Goal: Transaction & Acquisition: Purchase product/service

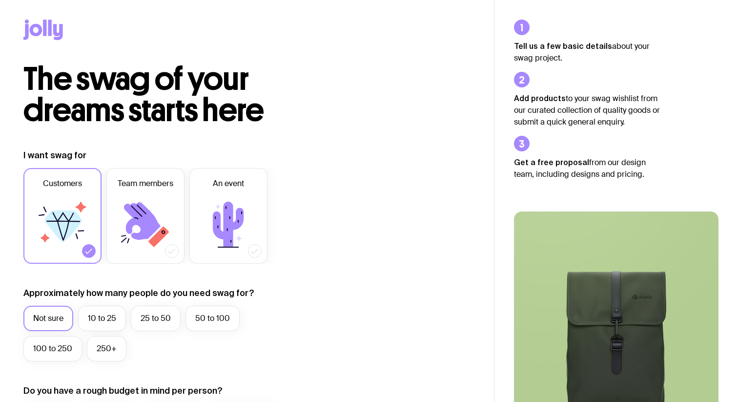
click at [162, 206] on icon at bounding box center [145, 224] width 59 height 59
click at [0, 0] on input "Team members" at bounding box center [0, 0] width 0 height 0
click at [78, 218] on icon at bounding box center [63, 226] width 38 height 32
click at [0, 0] on input "Customers" at bounding box center [0, 0] width 0 height 0
click at [35, 22] on icon at bounding box center [43, 30] width 40 height 20
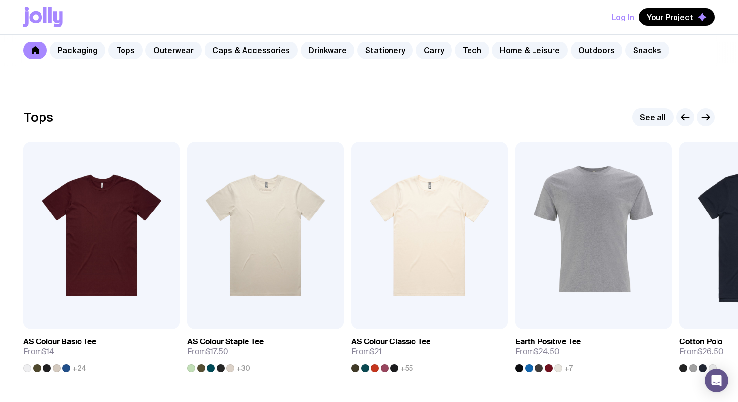
scroll to position [440, 0]
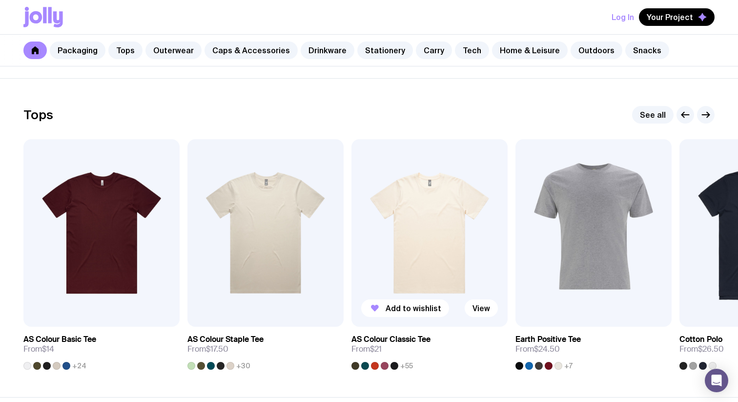
click at [436, 257] on img at bounding box center [429, 232] width 156 height 187
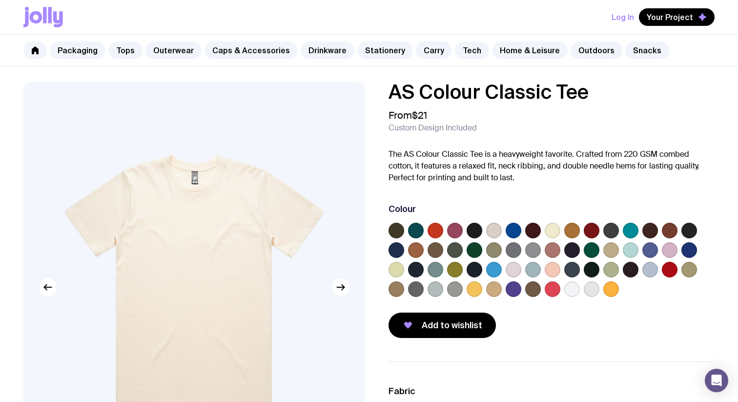
click at [61, 14] on icon at bounding box center [58, 19] width 10 height 16
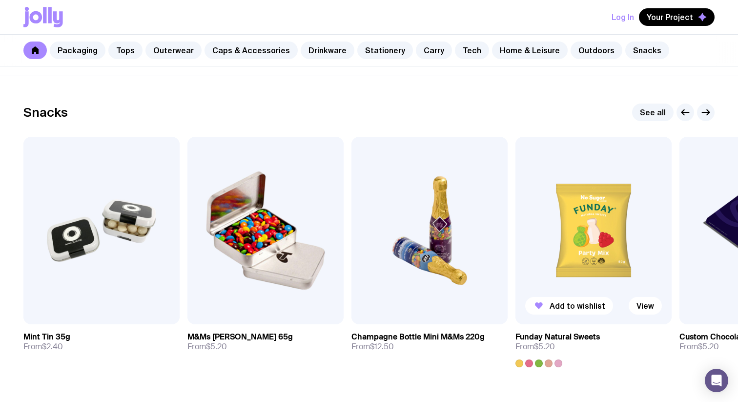
scroll to position [3317, 0]
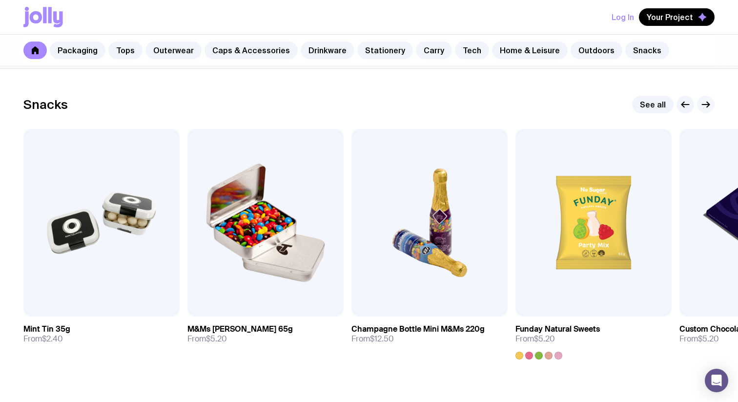
click at [704, 102] on icon "button" at bounding box center [706, 105] width 12 height 12
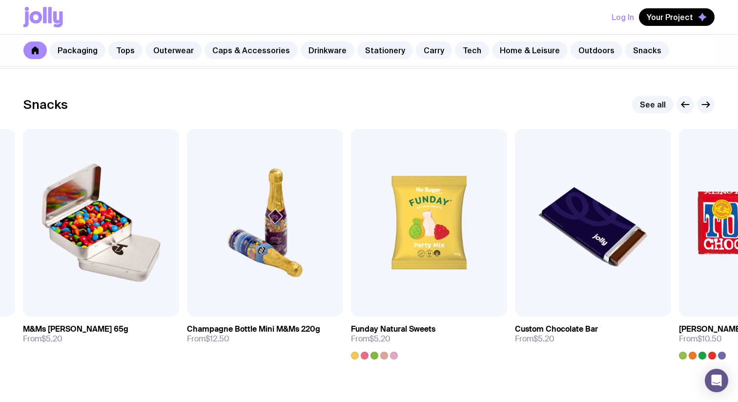
click at [717, 103] on div "Snacks See all Add to wishlist View Mint Tin 35g From $2.40 Add to wishlist Vie…" at bounding box center [369, 227] width 738 height 263
click at [708, 103] on icon "button" at bounding box center [708, 104] width 2 height 5
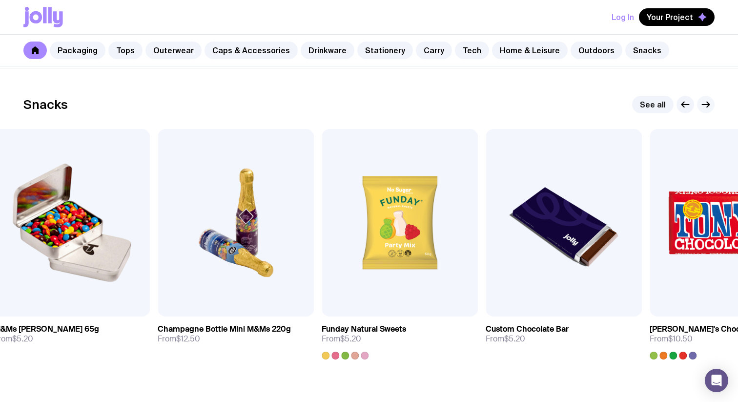
click at [708, 103] on icon "button" at bounding box center [708, 104] width 2 height 5
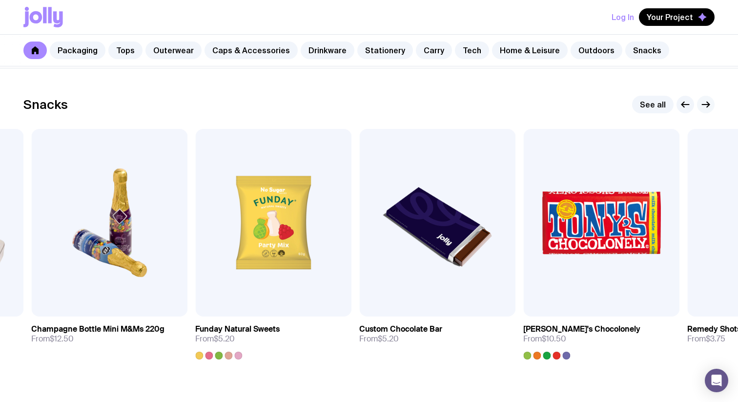
click at [708, 103] on icon "button" at bounding box center [708, 104] width 2 height 5
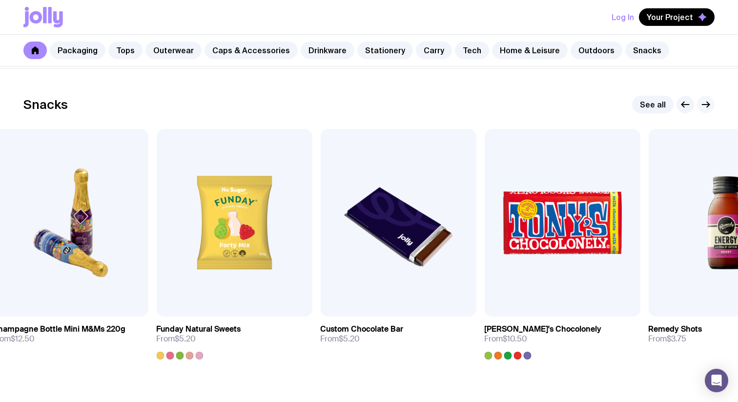
click at [708, 103] on icon "button" at bounding box center [708, 104] width 2 height 5
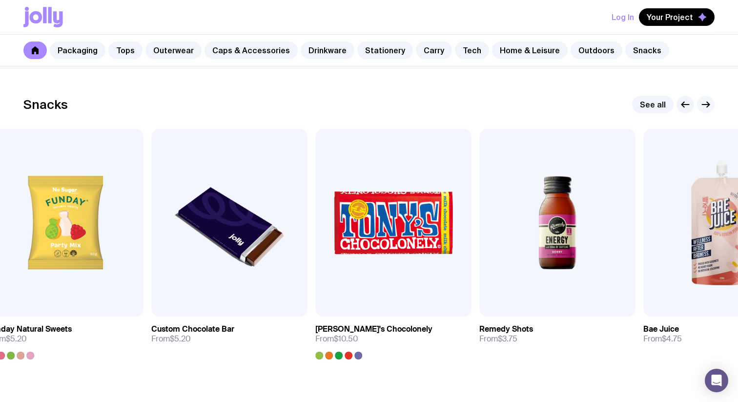
click at [708, 104] on icon "button" at bounding box center [705, 104] width 7 height 0
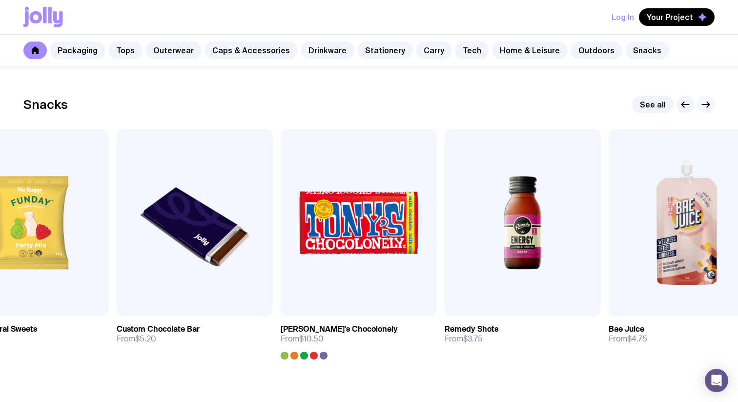
click at [708, 104] on icon "button" at bounding box center [705, 104] width 7 height 0
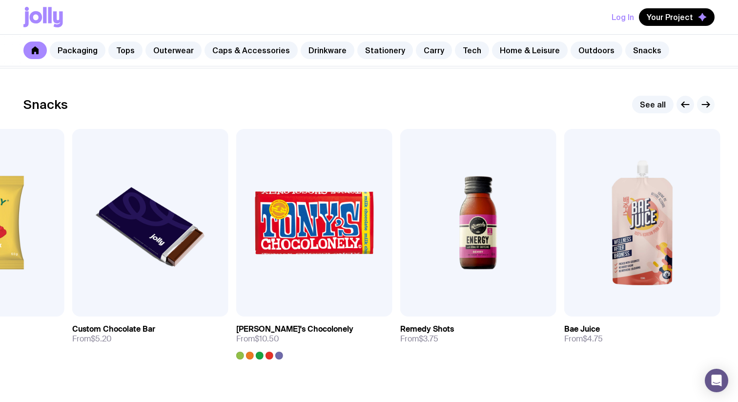
click at [708, 105] on icon "button" at bounding box center [706, 105] width 12 height 12
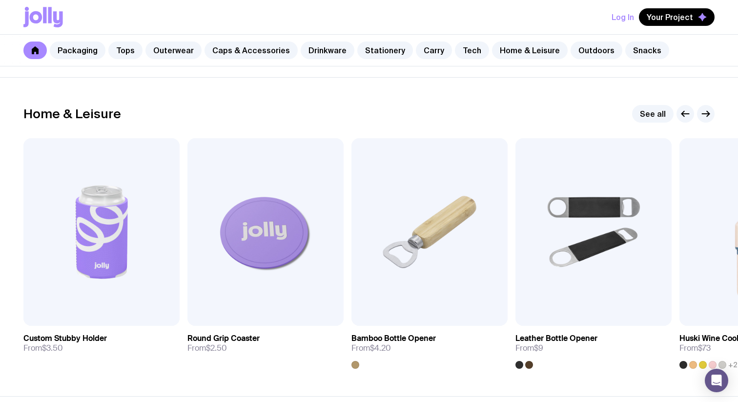
scroll to position [2669, 0]
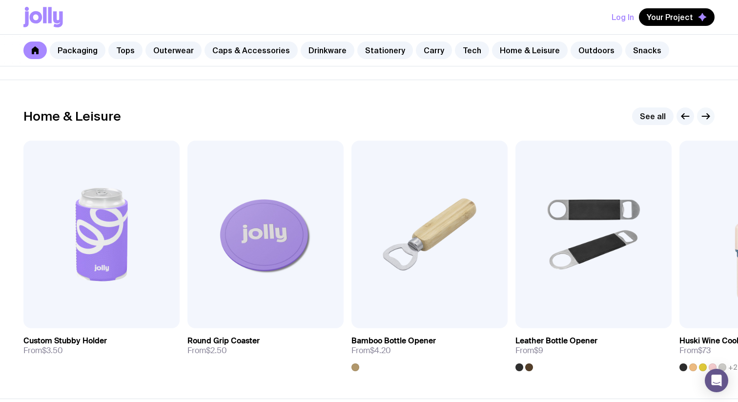
click at [706, 120] on icon "button" at bounding box center [706, 116] width 12 height 12
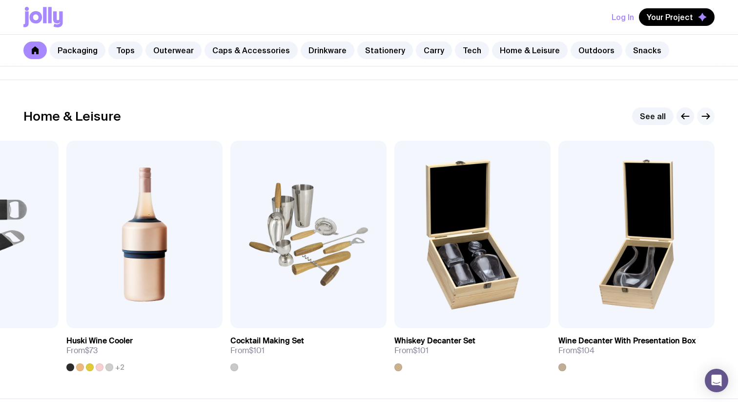
click at [706, 120] on icon "button" at bounding box center [706, 116] width 12 height 12
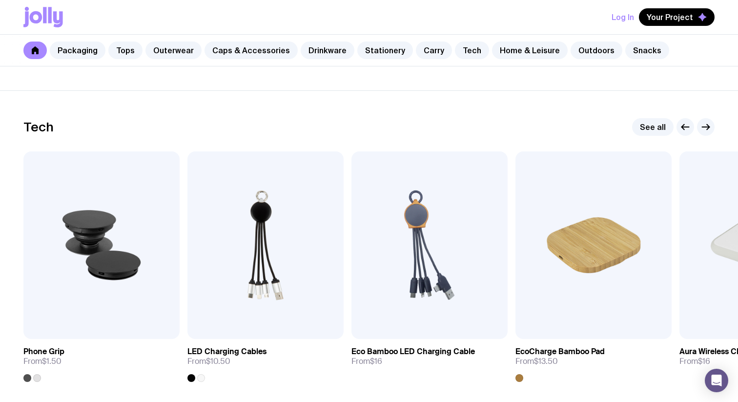
scroll to position [2336, 0]
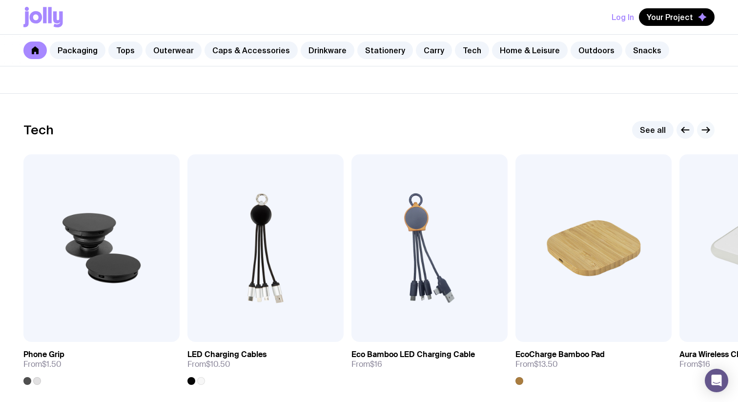
click at [704, 125] on icon "button" at bounding box center [706, 130] width 12 height 12
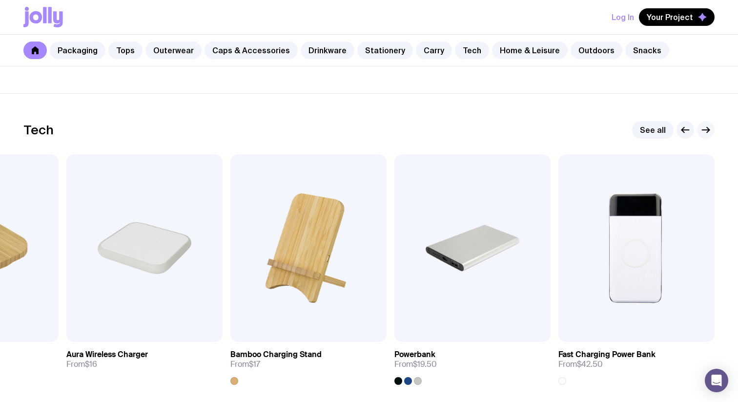
click at [704, 125] on icon "button" at bounding box center [706, 130] width 12 height 12
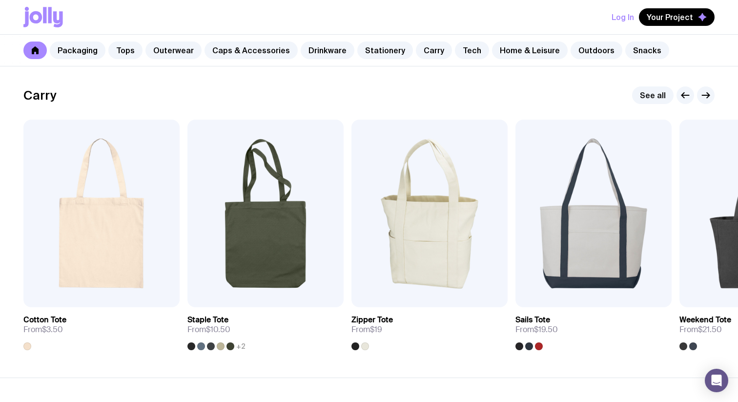
scroll to position [2035, 0]
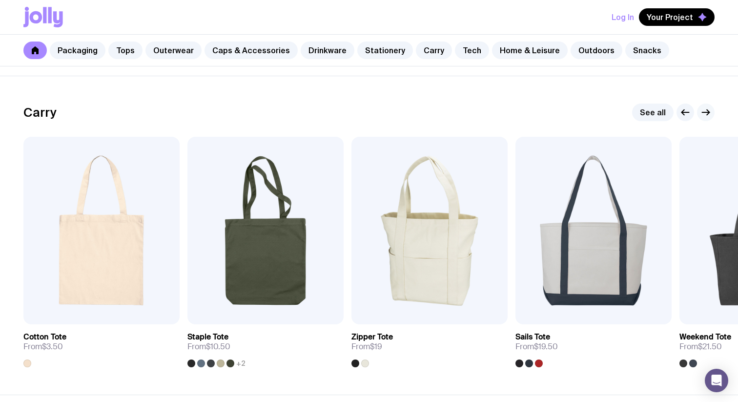
click at [707, 115] on icon "button" at bounding box center [706, 112] width 12 height 12
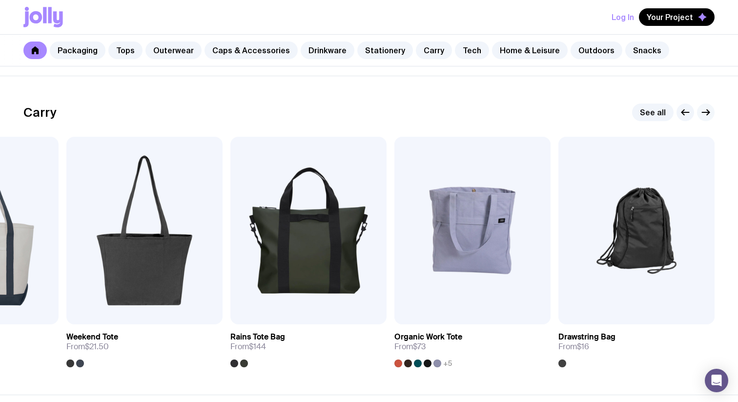
click at [707, 115] on icon "button" at bounding box center [708, 112] width 2 height 5
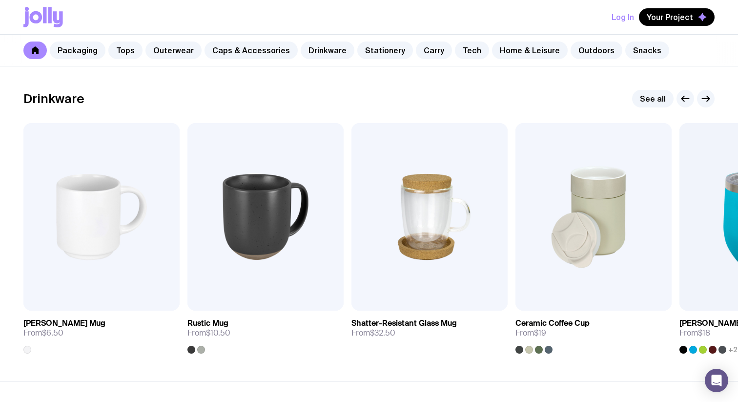
scroll to position [1397, 0]
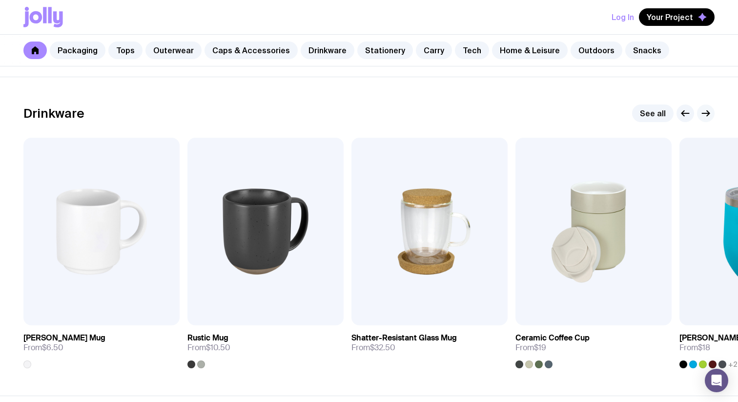
click at [706, 115] on icon "button" at bounding box center [706, 113] width 12 height 12
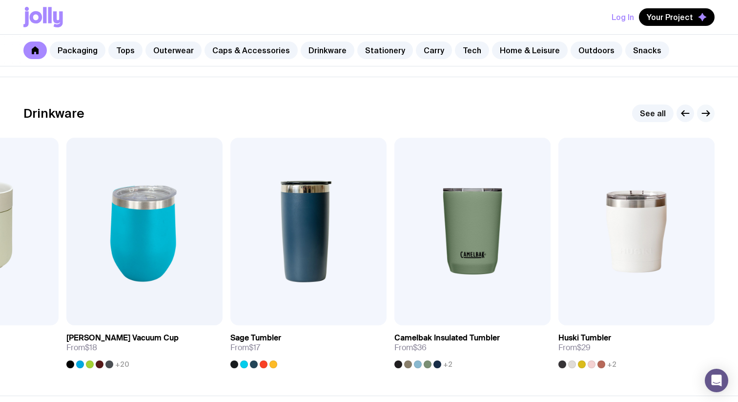
click at [706, 115] on icon "button" at bounding box center [706, 113] width 12 height 12
click at [683, 113] on icon "button" at bounding box center [685, 113] width 7 height 0
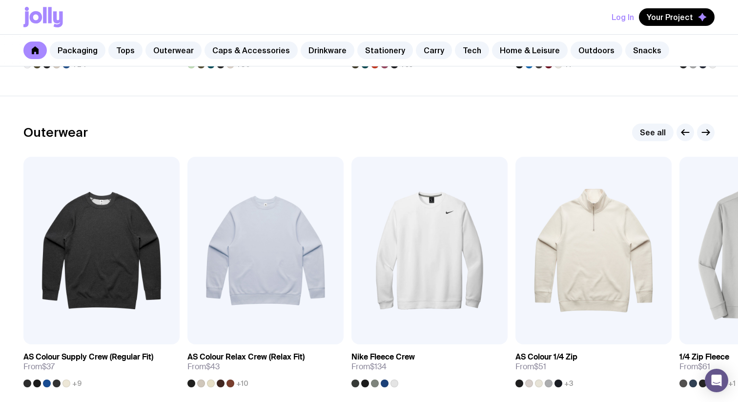
scroll to position [737, 0]
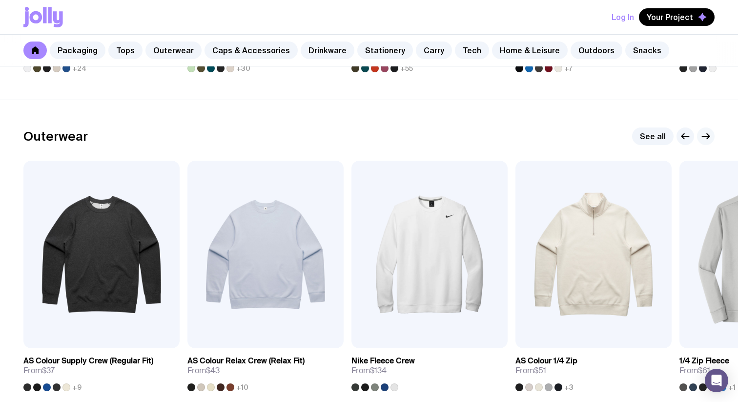
click at [708, 137] on icon "button" at bounding box center [706, 136] width 12 height 12
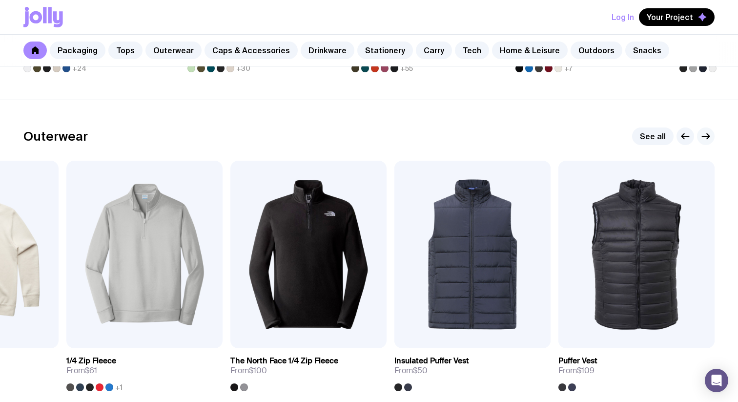
click at [708, 136] on icon "button" at bounding box center [705, 136] width 7 height 0
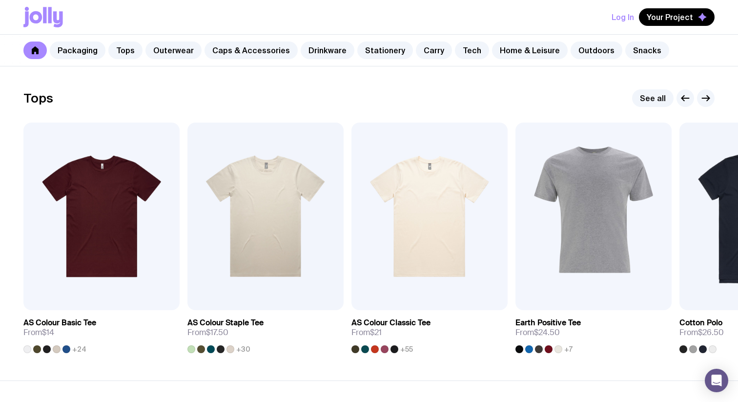
scroll to position [446, 0]
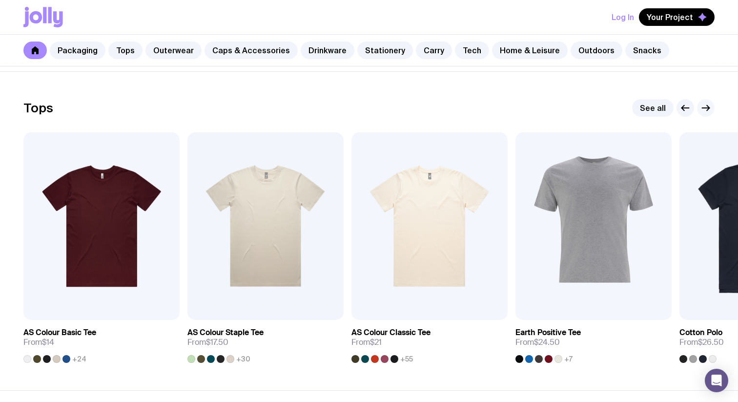
click at [708, 112] on icon "button" at bounding box center [706, 108] width 12 height 12
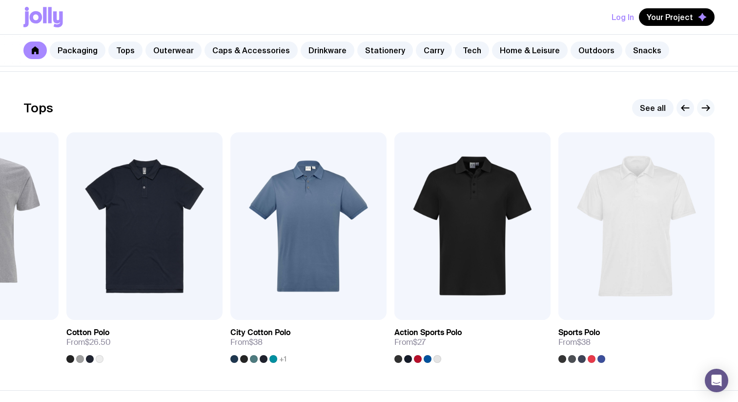
click at [708, 111] on icon "button" at bounding box center [706, 108] width 12 height 12
click at [708, 105] on icon "button" at bounding box center [708, 107] width 2 height 5
click at [652, 110] on link "See all" at bounding box center [652, 108] width 41 height 18
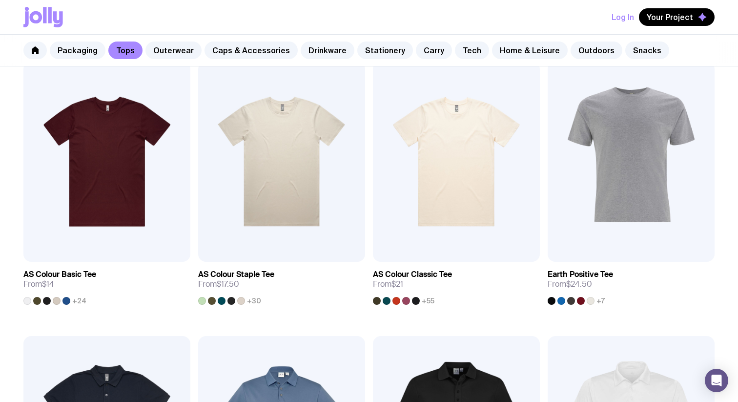
scroll to position [189, 0]
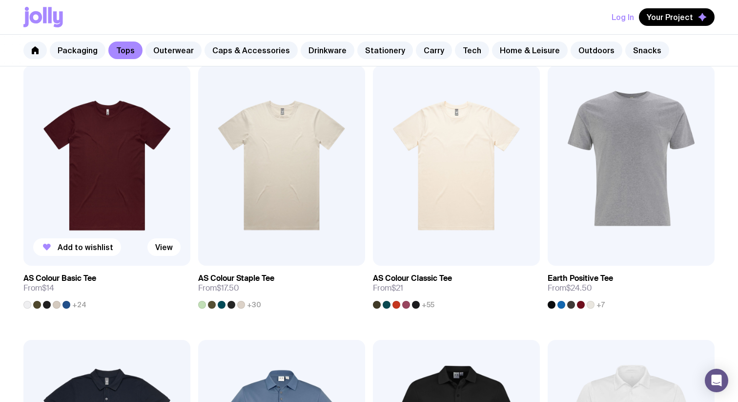
click at [139, 196] on img at bounding box center [106, 165] width 167 height 200
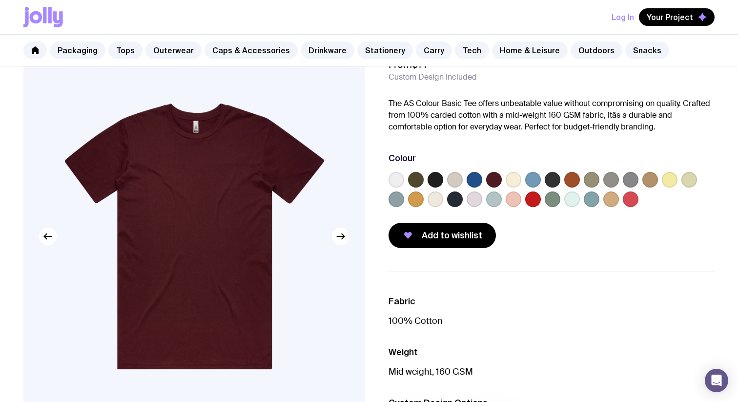
scroll to position [53, 0]
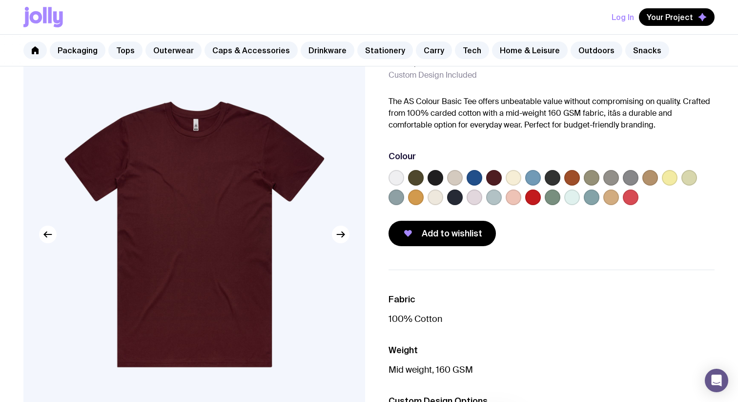
click at [347, 241] on img at bounding box center [194, 234] width 342 height 410
click at [437, 179] on label at bounding box center [435, 178] width 16 height 16
click at [0, 0] on input "radio" at bounding box center [0, 0] width 0 height 0
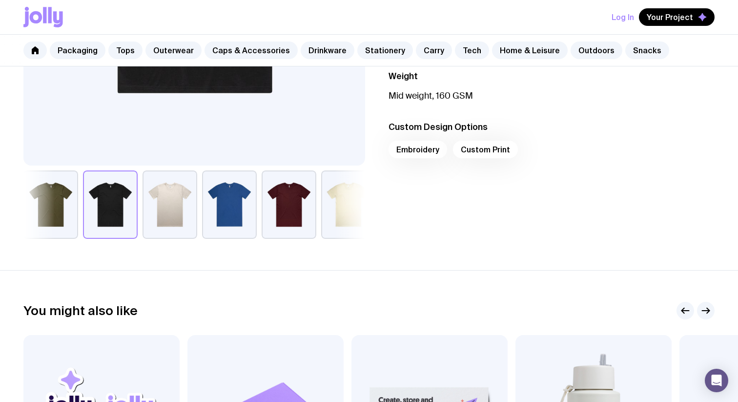
scroll to position [0, 0]
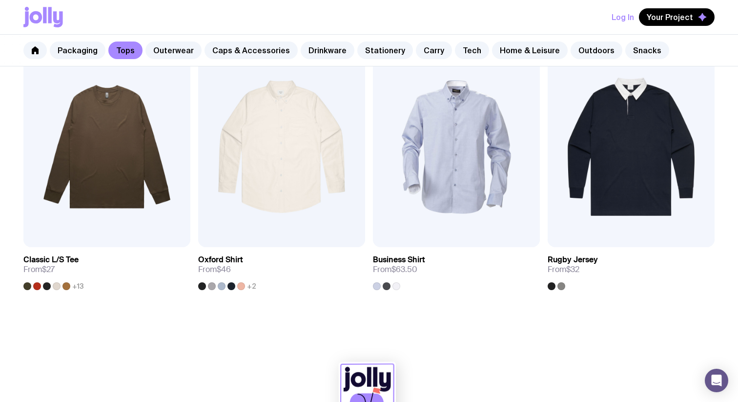
scroll to position [1029, 0]
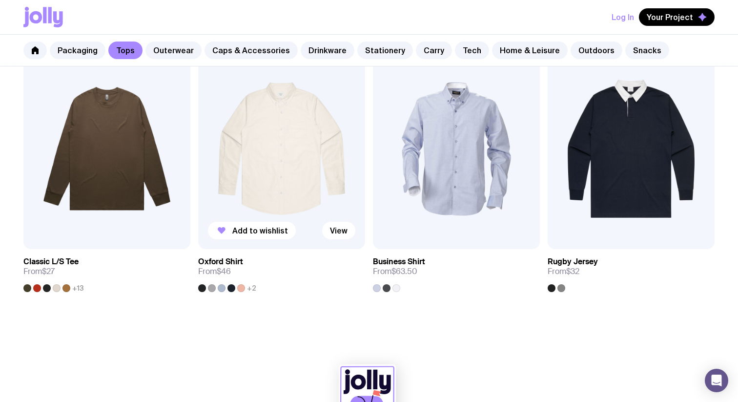
click at [238, 196] on img at bounding box center [281, 148] width 167 height 200
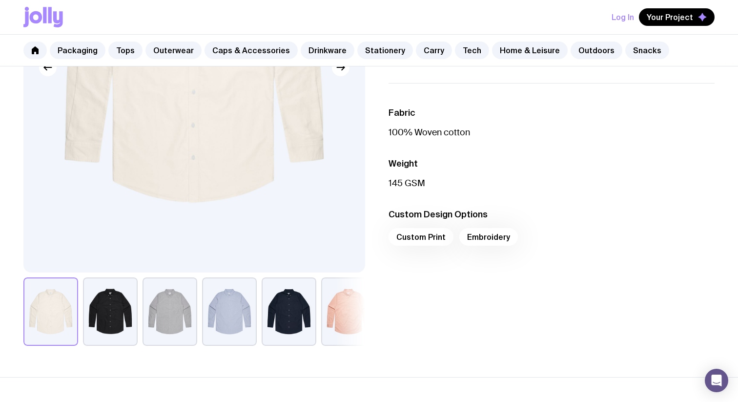
click at [130, 316] on button "button" at bounding box center [110, 311] width 55 height 68
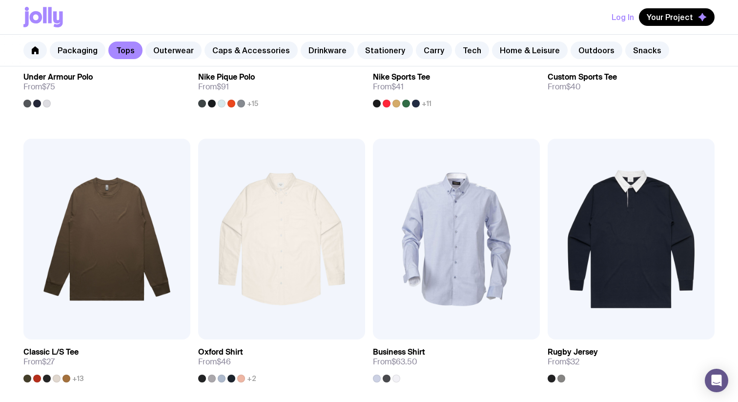
scroll to position [908, 0]
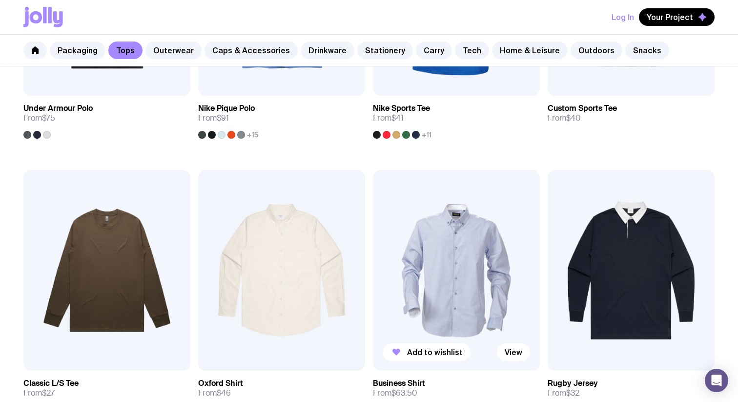
click at [453, 267] on img at bounding box center [456, 270] width 167 height 200
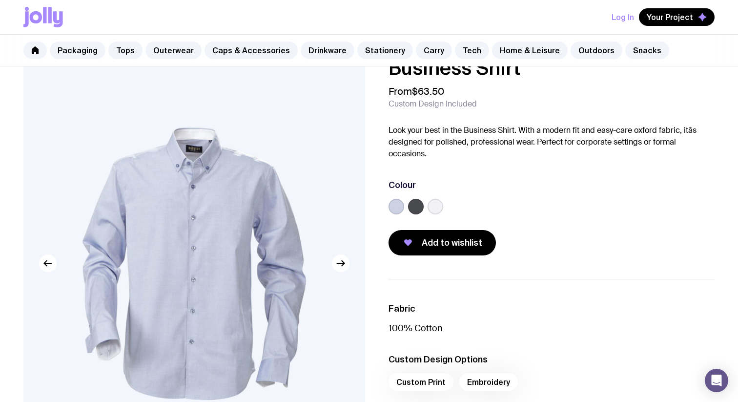
scroll to position [9, 0]
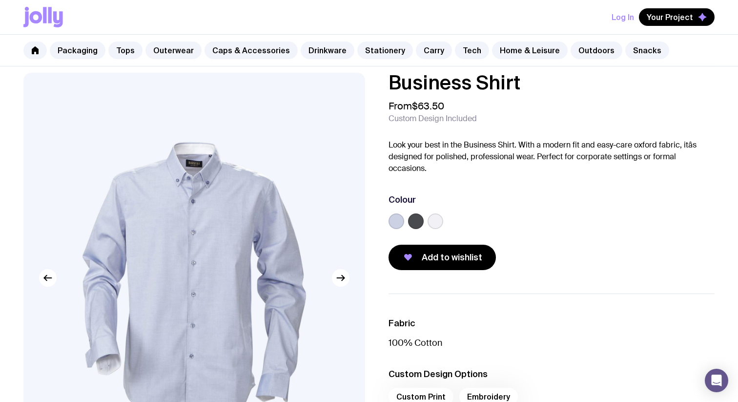
click at [422, 226] on div at bounding box center [416, 221] width 16 height 16
click at [422, 219] on label at bounding box center [416, 221] width 16 height 16
click at [0, 0] on input "radio" at bounding box center [0, 0] width 0 height 0
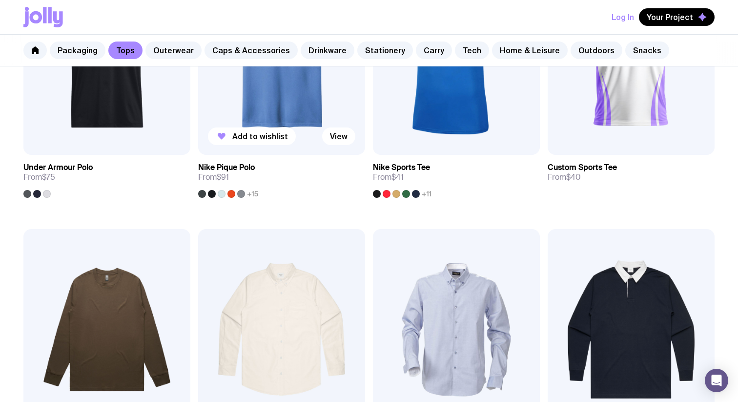
scroll to position [1085, 0]
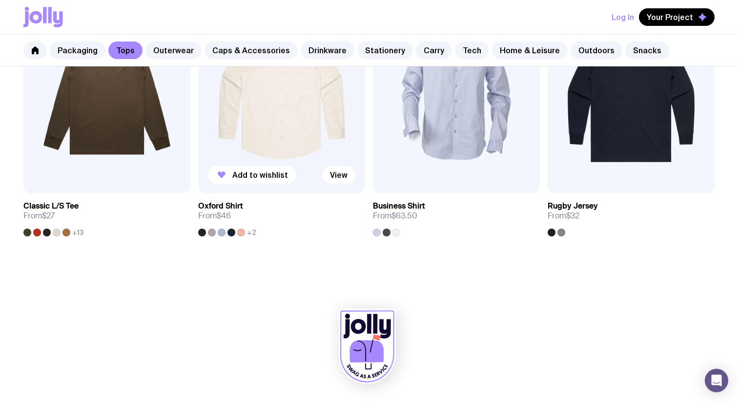
click at [303, 109] on img at bounding box center [281, 93] width 167 height 200
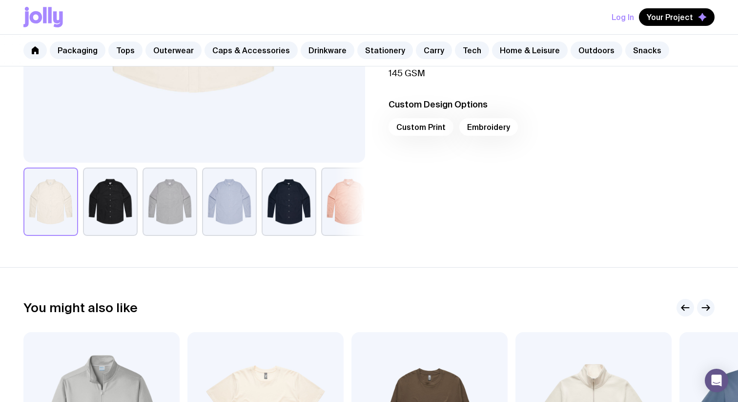
scroll to position [328, 0]
click at [85, 208] on button "button" at bounding box center [110, 202] width 55 height 68
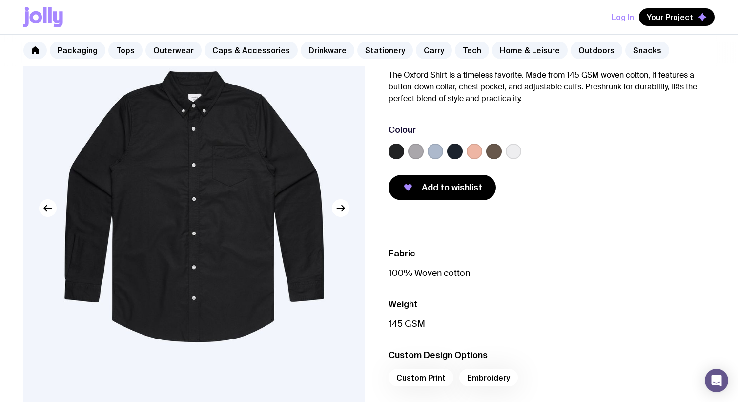
scroll to position [74, 0]
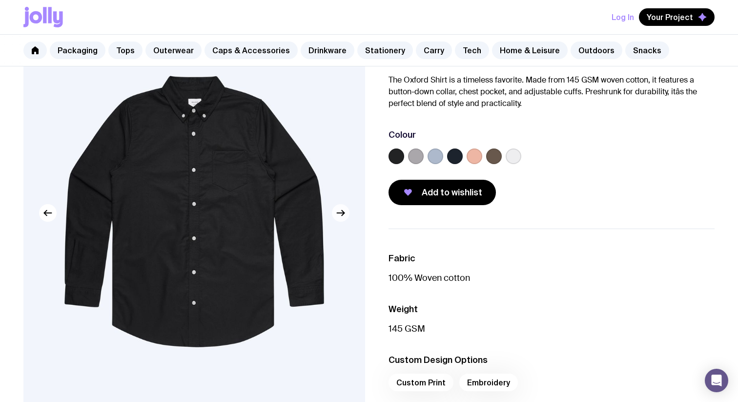
click at [344, 218] on icon "button" at bounding box center [341, 213] width 12 height 12
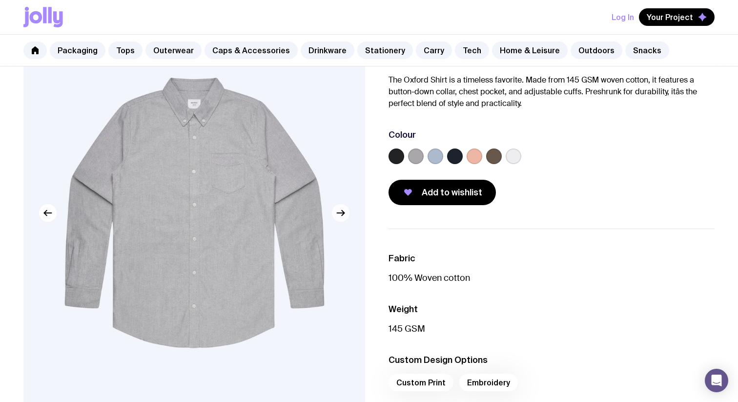
click at [344, 213] on icon "button" at bounding box center [343, 212] width 2 height 5
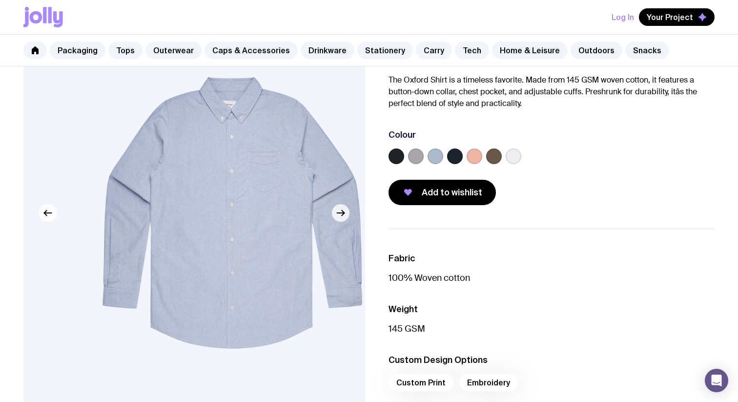
click at [344, 213] on icon "button" at bounding box center [343, 212] width 2 height 5
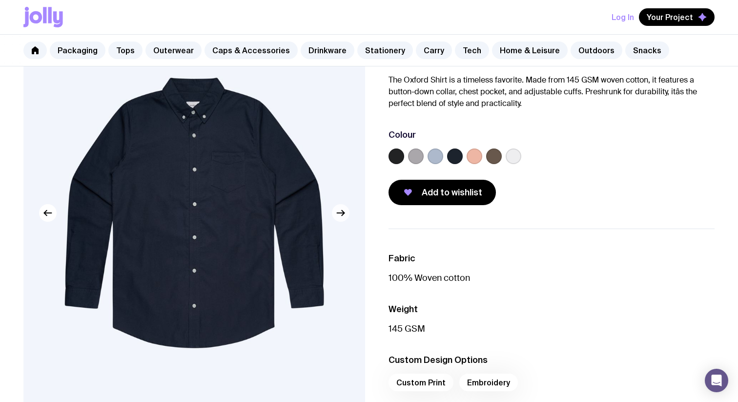
click at [344, 213] on icon "button" at bounding box center [343, 212] width 2 height 5
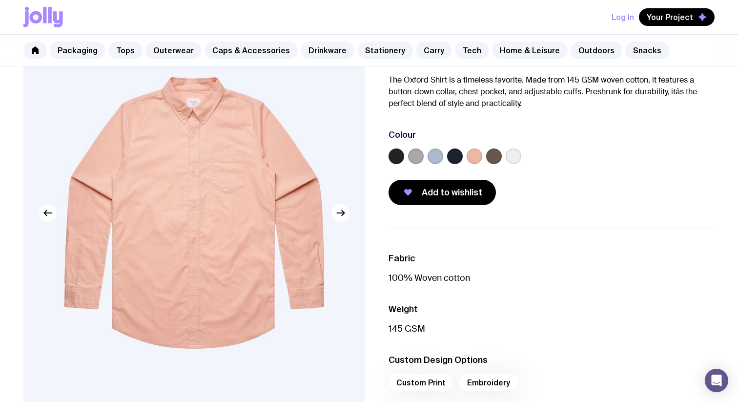
click at [514, 156] on label at bounding box center [514, 156] width 16 height 16
click at [0, 0] on input "radio" at bounding box center [0, 0] width 0 height 0
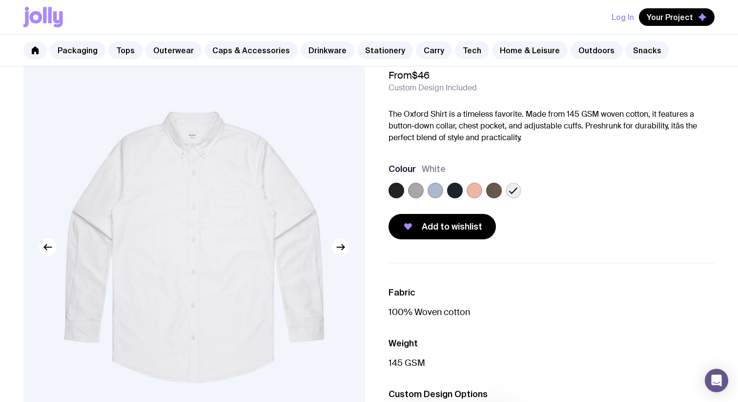
scroll to position [0, 0]
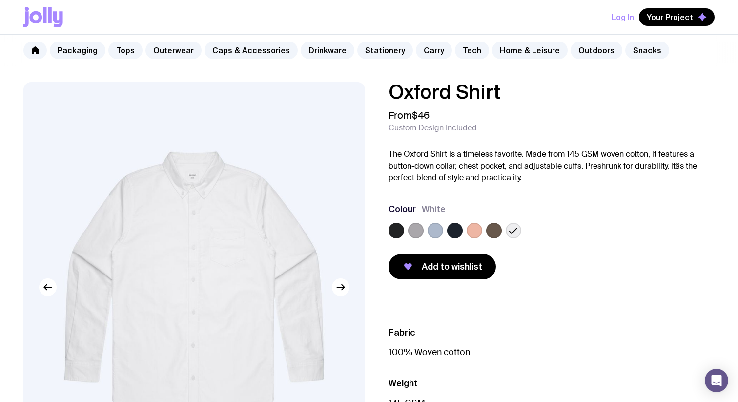
scroll to position [644, 0]
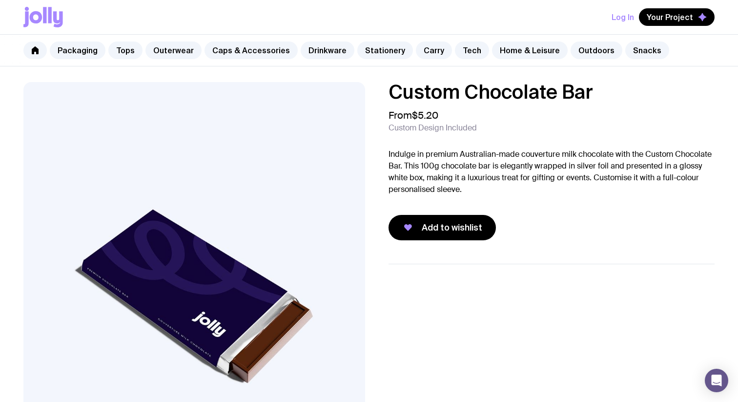
click at [283, 252] on img at bounding box center [194, 287] width 342 height 410
click at [623, 16] on button "Log In" at bounding box center [622, 17] width 22 height 18
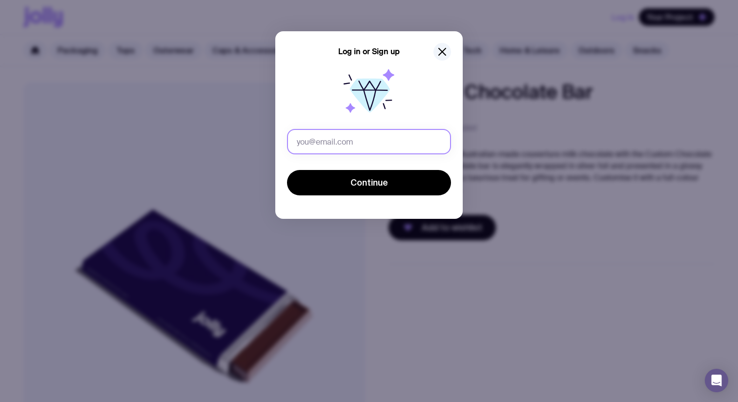
click at [385, 140] on input "text" at bounding box center [369, 141] width 164 height 25
type input "[EMAIL_ADDRESS][DOMAIN_NAME]"
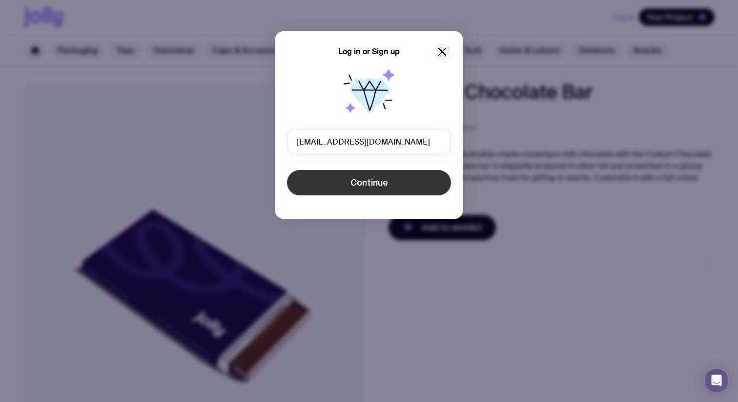
click at [370, 176] on button "Continue" at bounding box center [369, 182] width 164 height 25
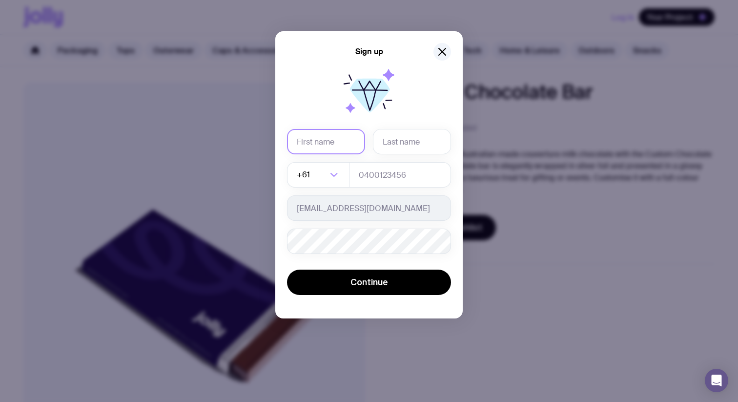
click at [346, 141] on input "text" at bounding box center [326, 141] width 78 height 25
type input "[PERSON_NAME]"
click at [364, 179] on input "tel" at bounding box center [400, 174] width 102 height 25
type input "0432477156"
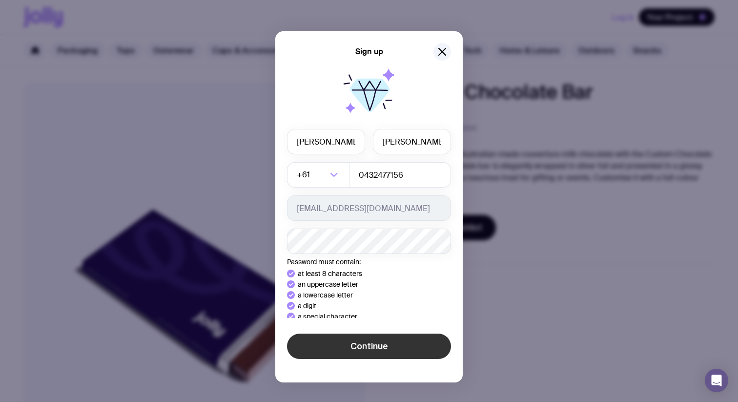
click at [407, 343] on div "Sign up [PERSON_NAME] +61 Loading... [PHONE_NUMBER] [EMAIL_ADDRESS][DOMAIN_NAME…" at bounding box center [368, 206] width 187 height 351
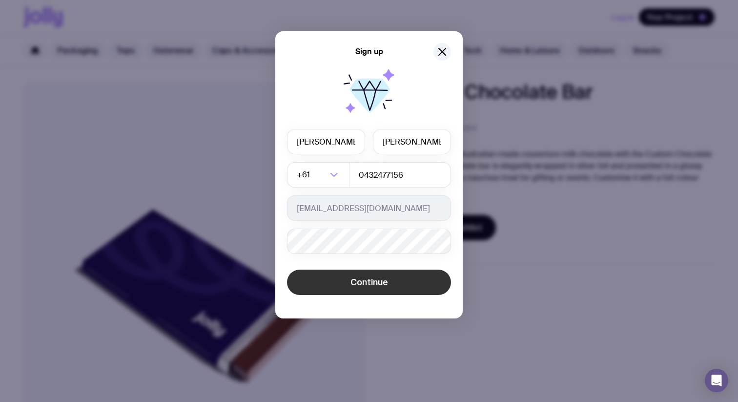
click at [378, 283] on span "Continue" at bounding box center [369, 282] width 38 height 12
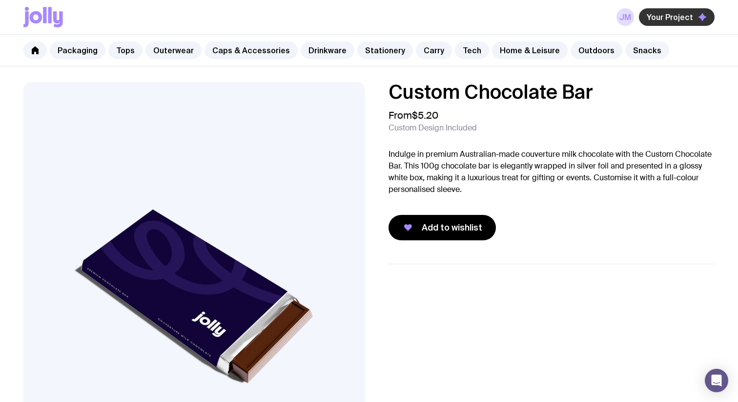
click at [688, 21] on span "Your Project" at bounding box center [670, 17] width 46 height 10
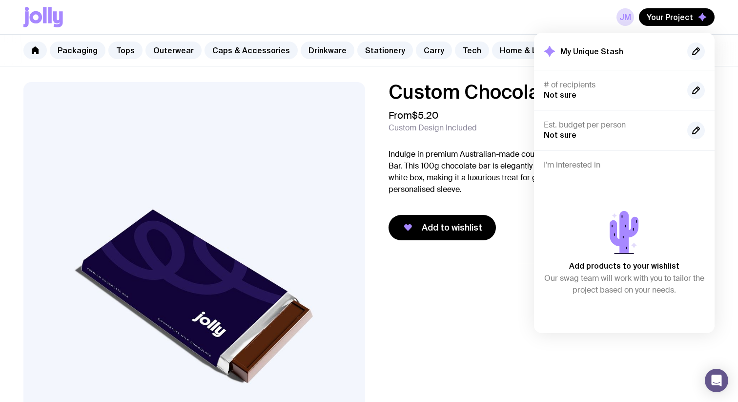
click at [467, 137] on div "Custom Chocolate Bar From $5.20 Custom Design Included Indulge in premium Austr…" at bounding box center [551, 161] width 326 height 158
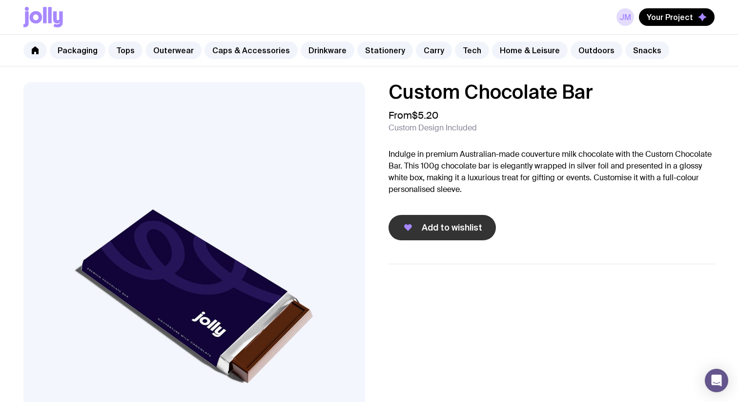
click at [461, 220] on button "Add to wishlist" at bounding box center [441, 227] width 107 height 25
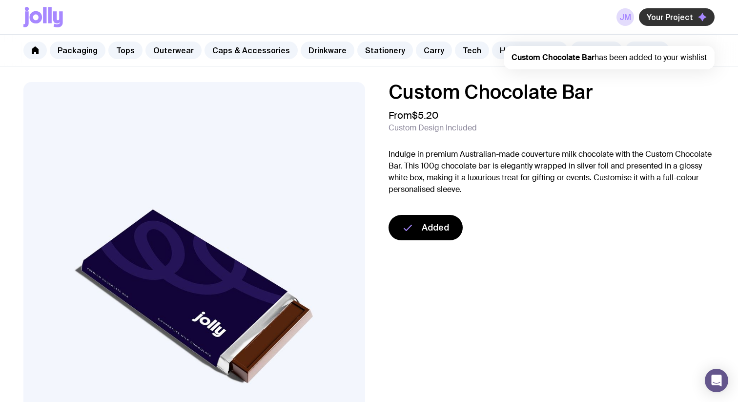
click at [706, 11] on button "Your Project" at bounding box center [677, 17] width 76 height 18
